Goal: Information Seeking & Learning: Learn about a topic

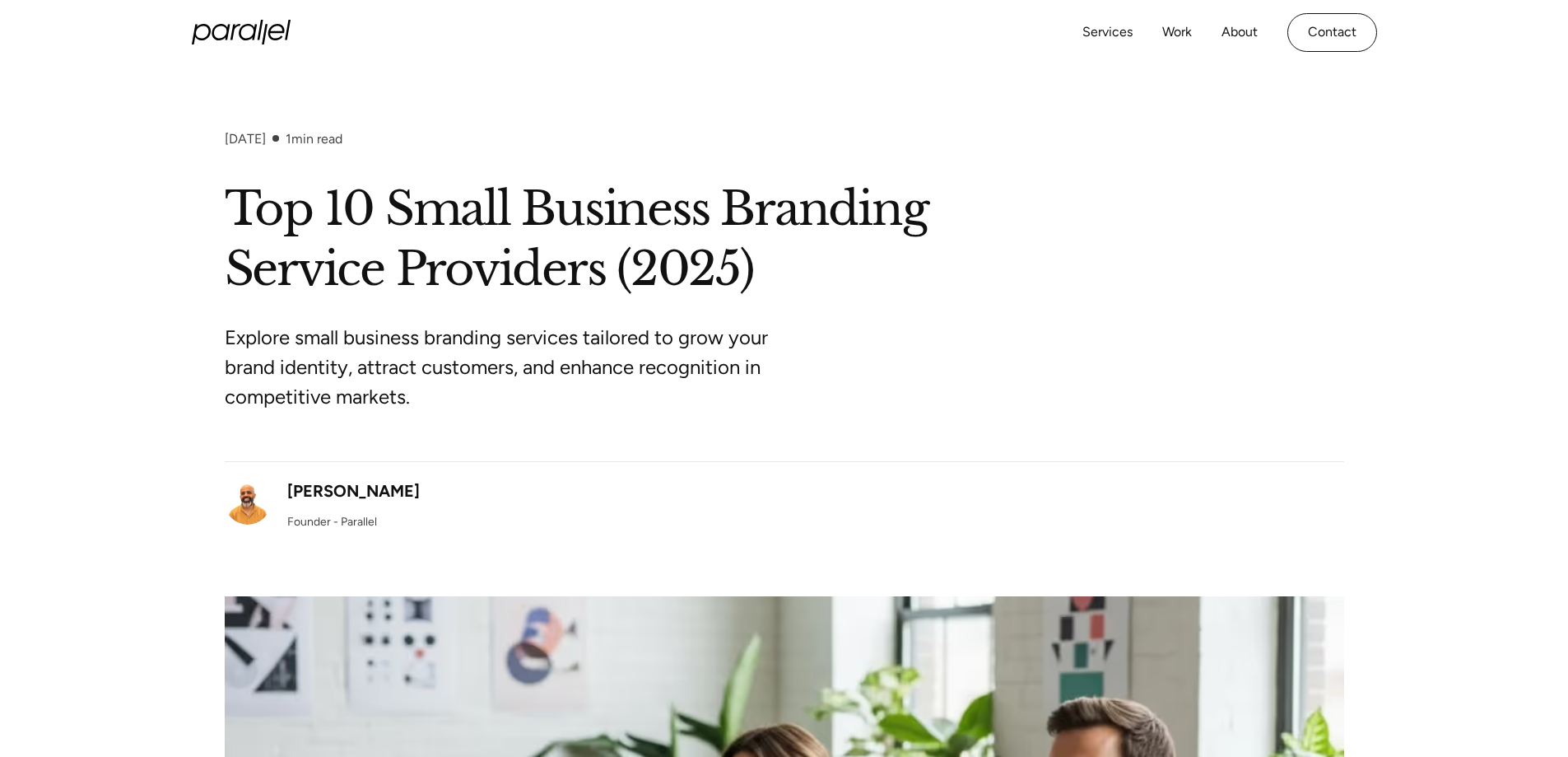
click at [218, 16] on div "Services Work About Careers Contact LinkedIn Twitter (X)" at bounding box center [784, 32] width 1185 height 65
click at [222, 25] on icon "home" at bounding box center [221, 32] width 18 height 17
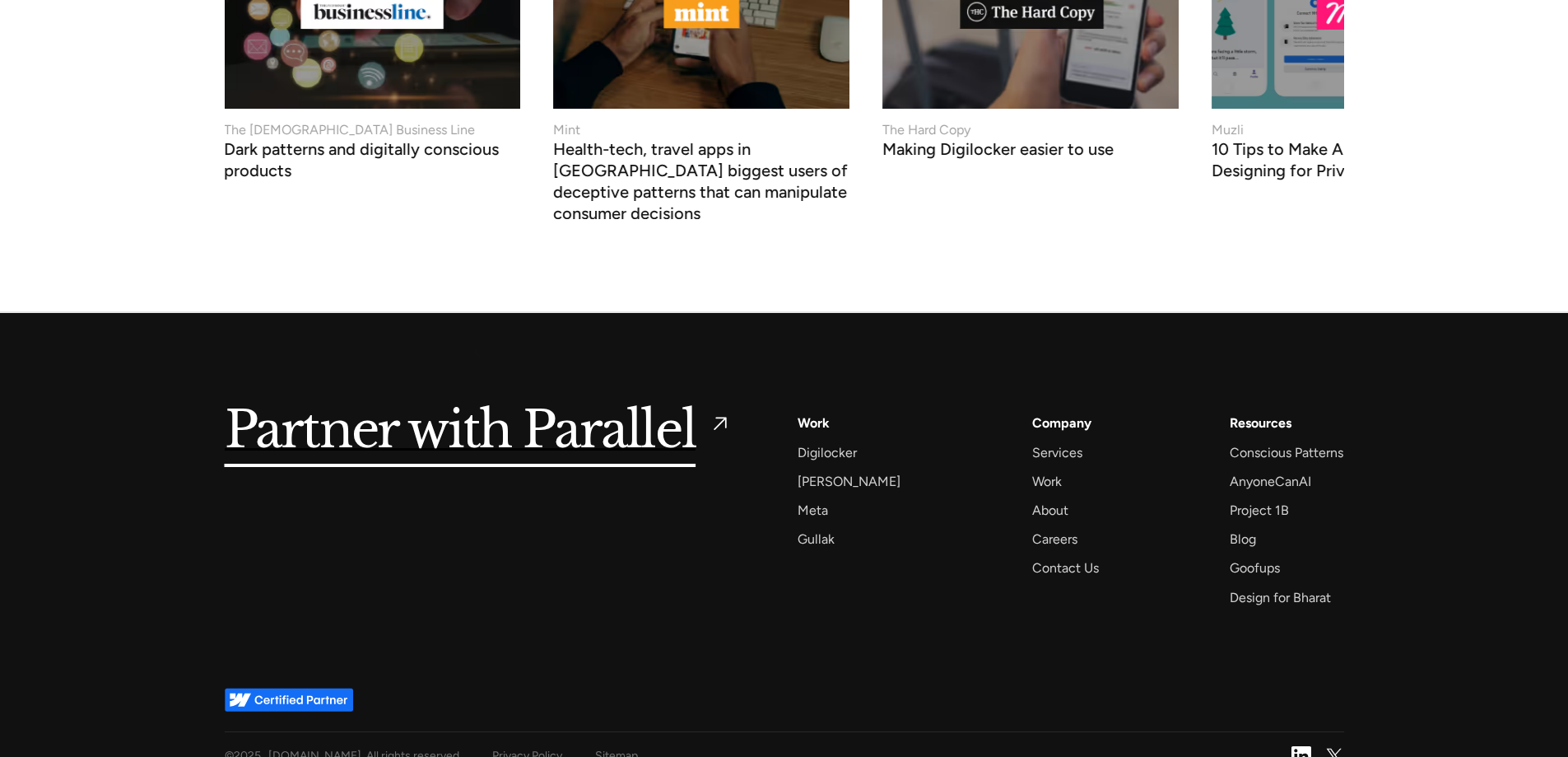
scroll to position [6319, 0]
